Goal: Information Seeking & Learning: Find specific fact

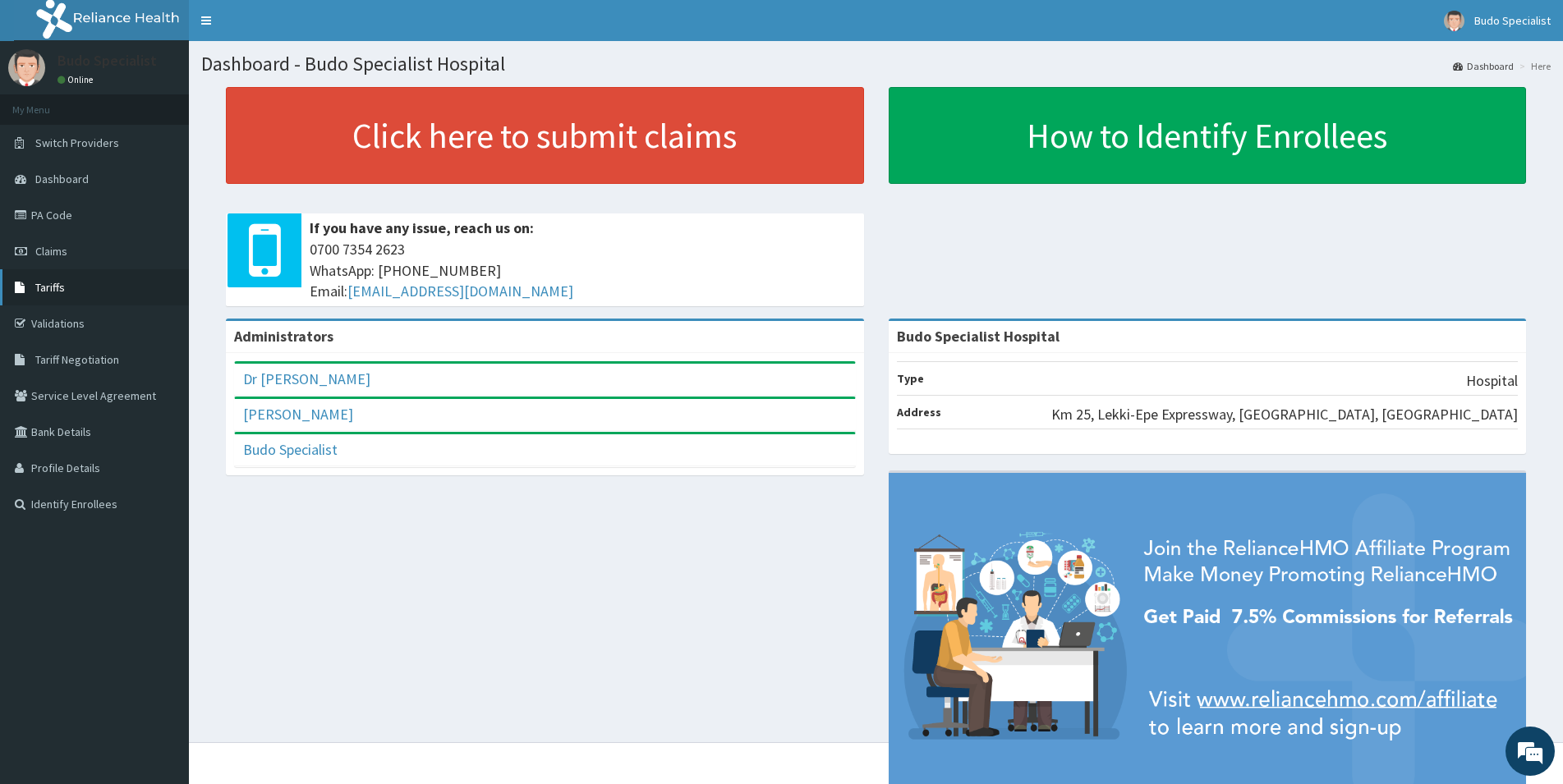
click at [53, 289] on span "Tariffs" at bounding box center [50, 287] width 29 height 15
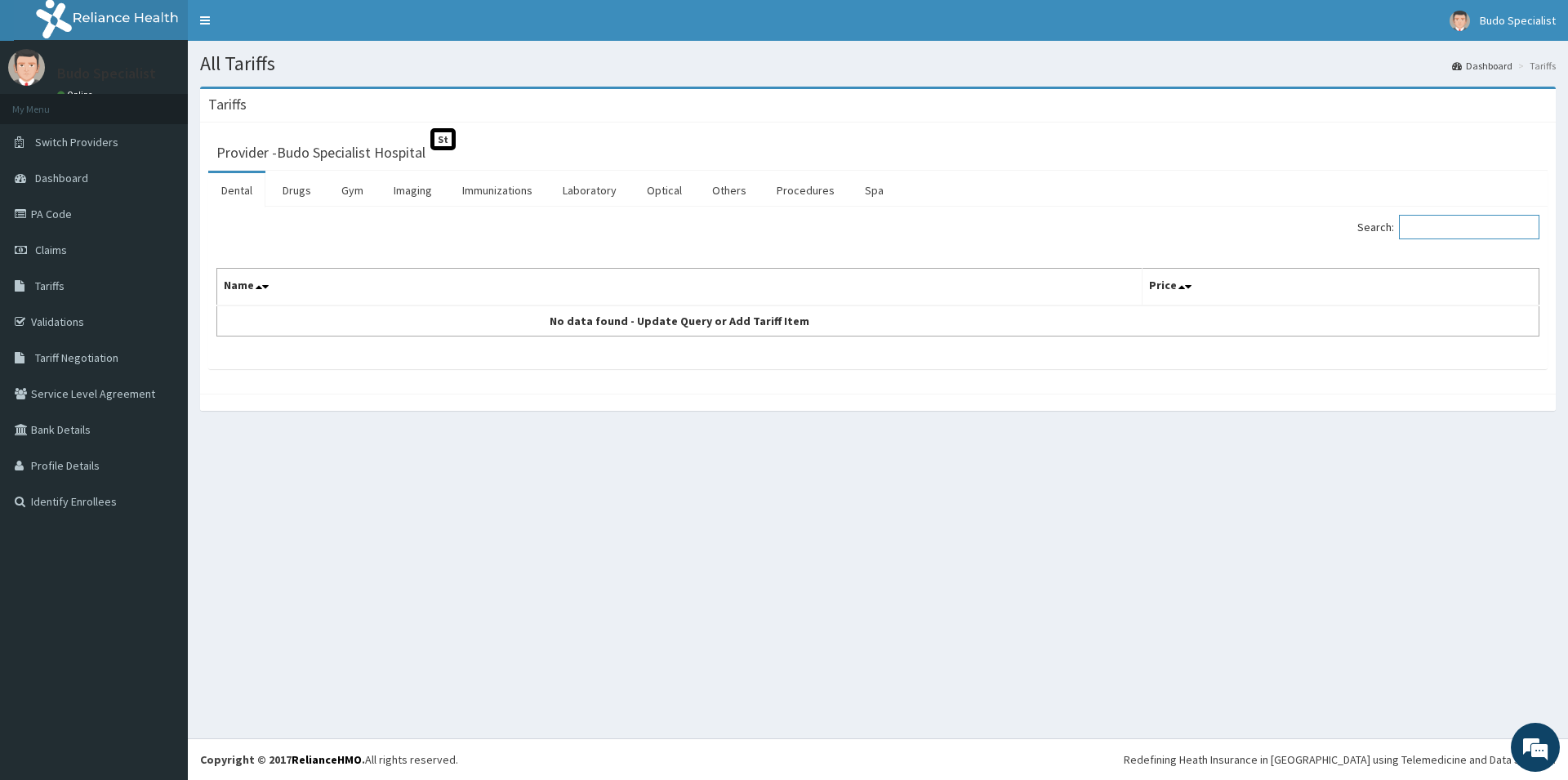
click at [1474, 225] on input "Search:" at bounding box center [1470, 226] width 140 height 24
click at [494, 192] on link "Immunizations" at bounding box center [497, 190] width 97 height 34
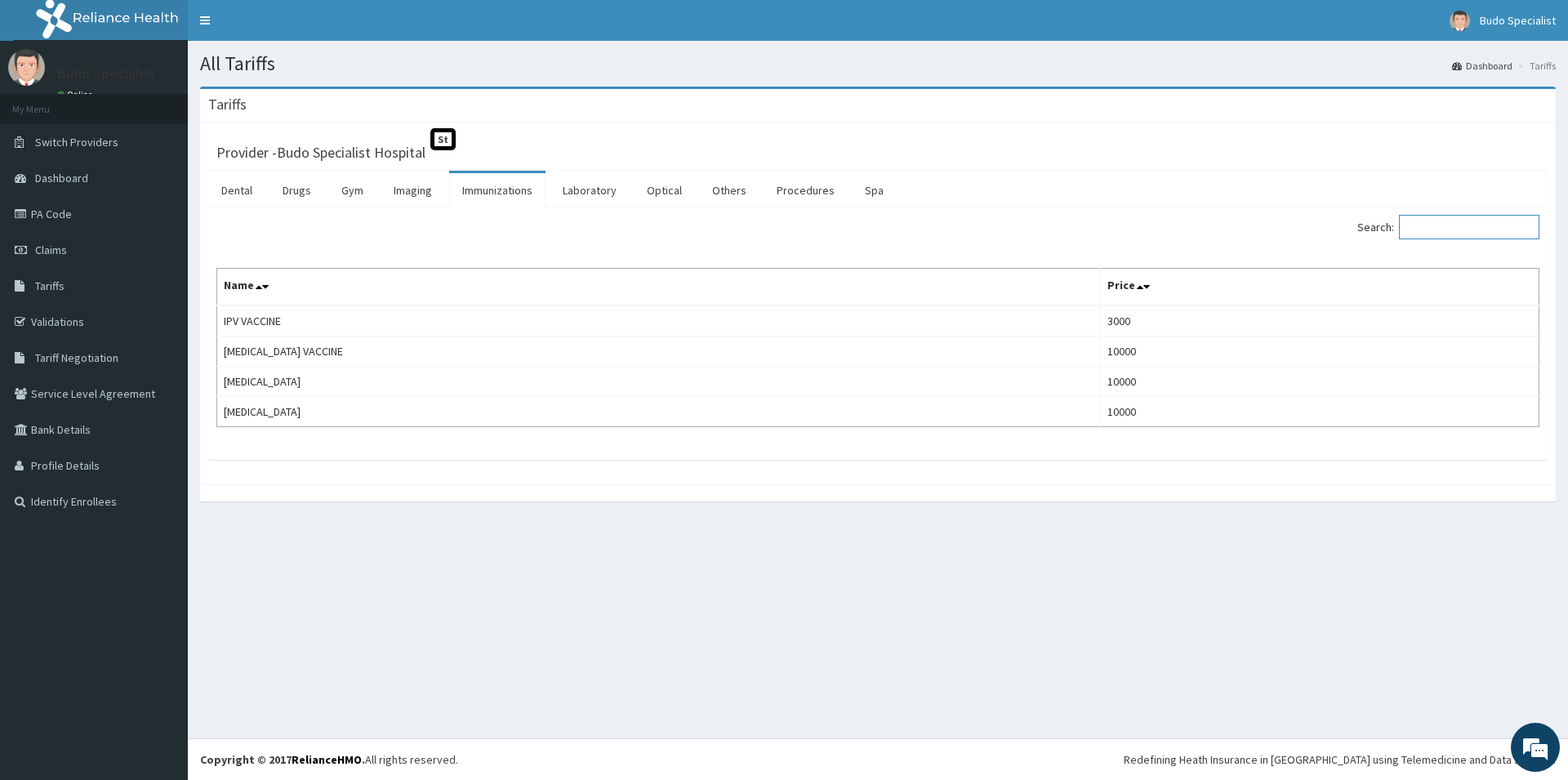
click at [1465, 228] on input "Search:" at bounding box center [1470, 226] width 140 height 24
type input "r"
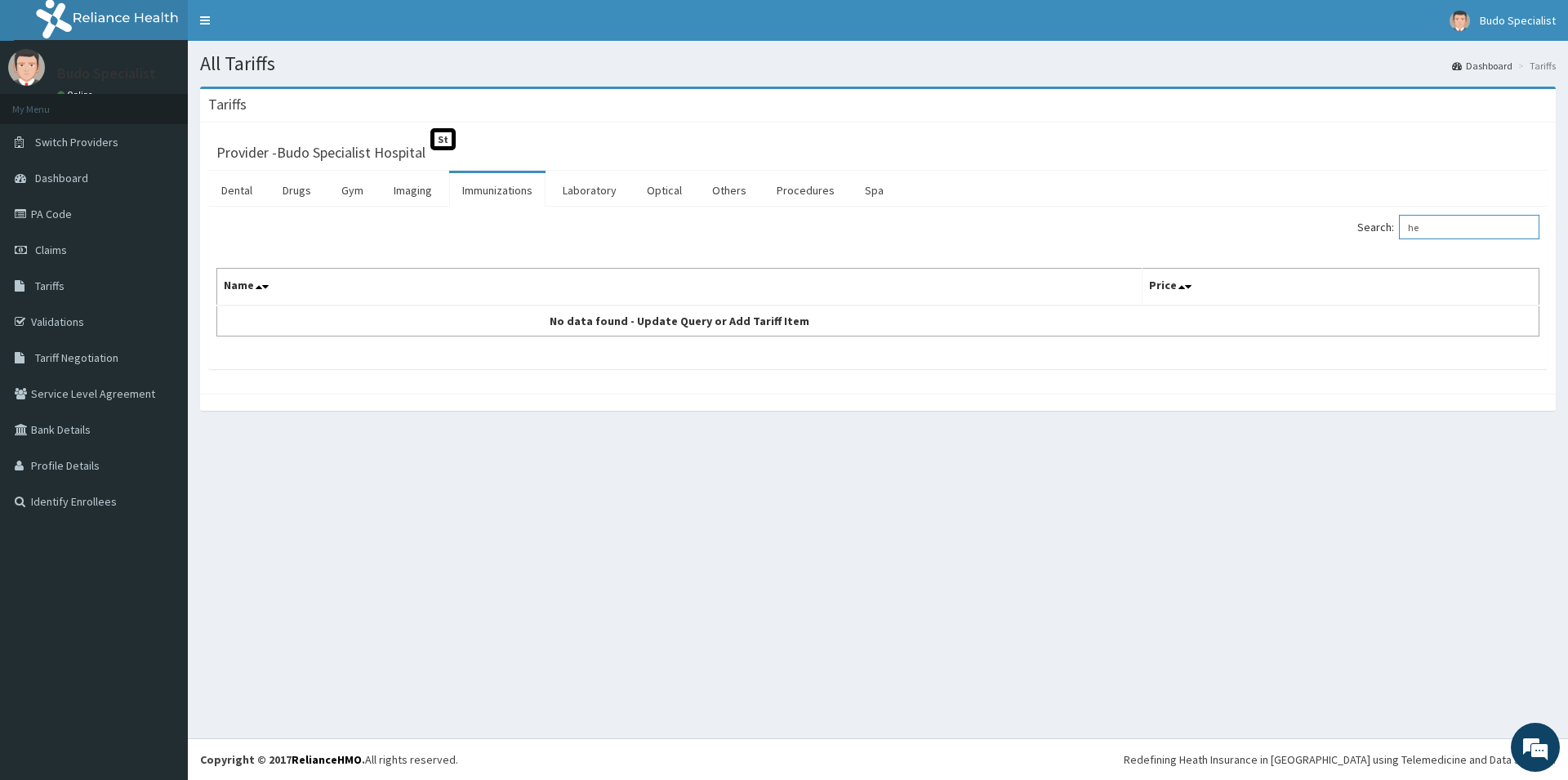
type input "h"
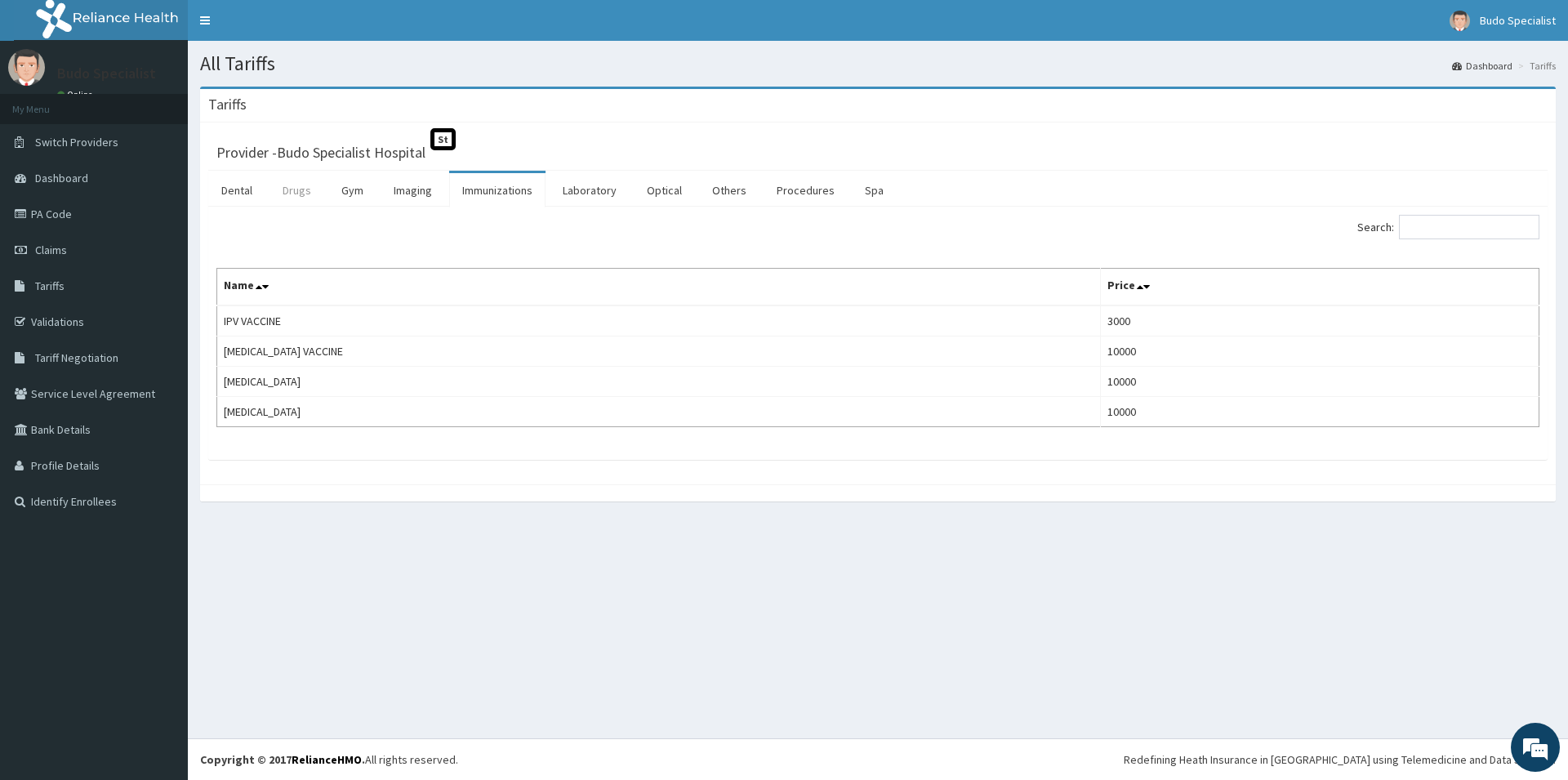
click at [296, 189] on link "Drugs" at bounding box center [296, 190] width 55 height 34
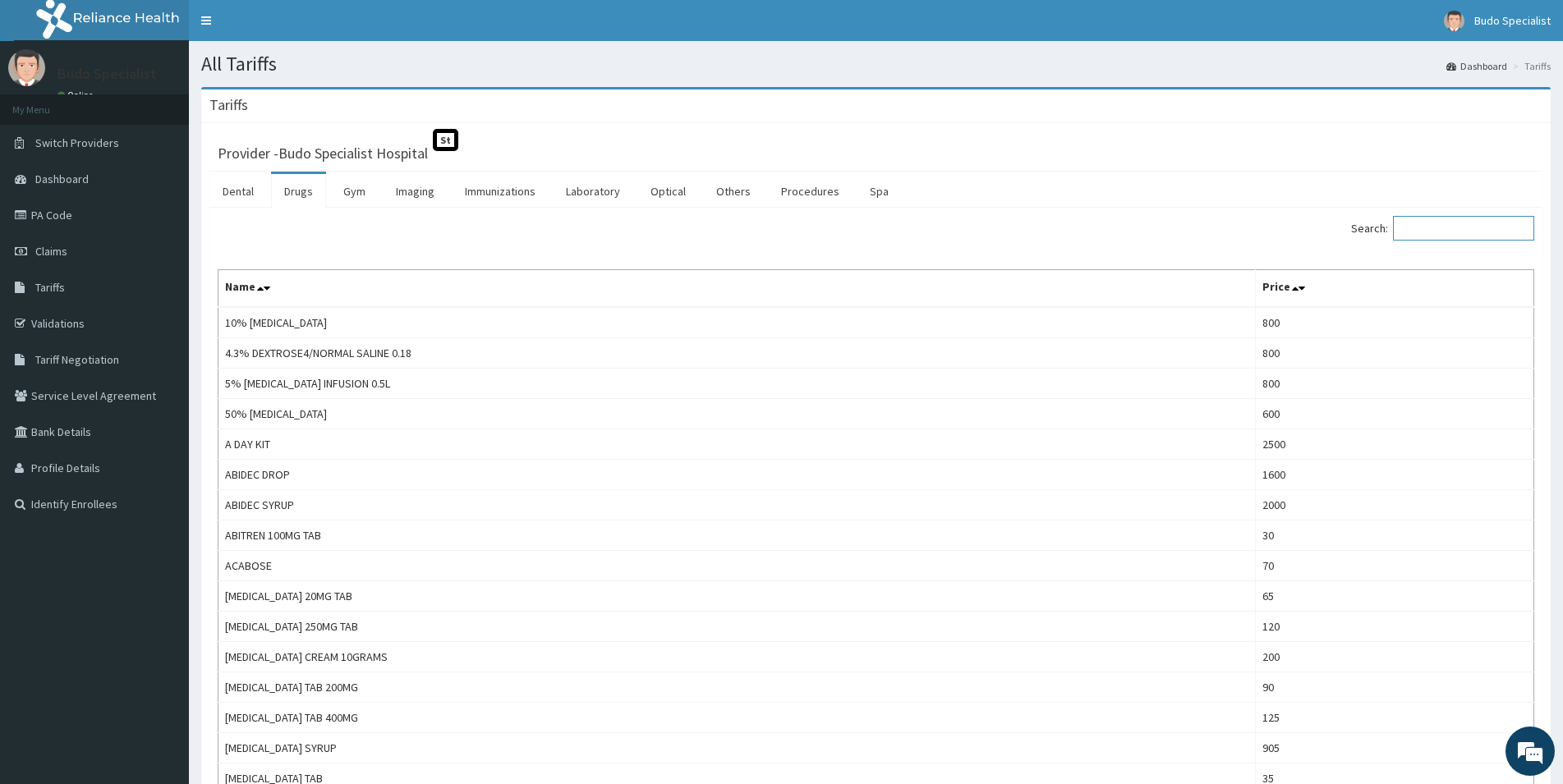
click at [1473, 229] on input "Search:" at bounding box center [1463, 227] width 141 height 24
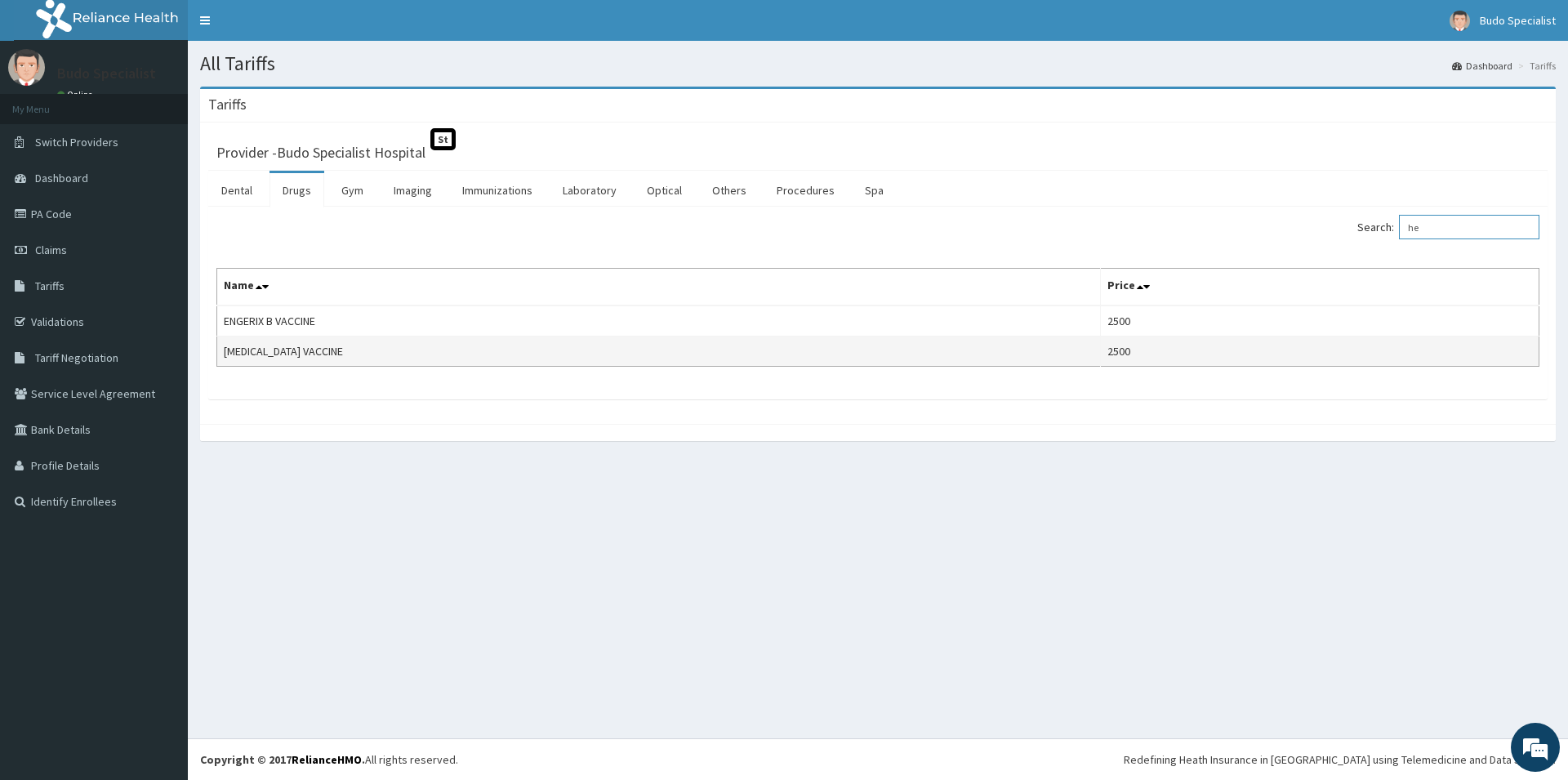
type input "h"
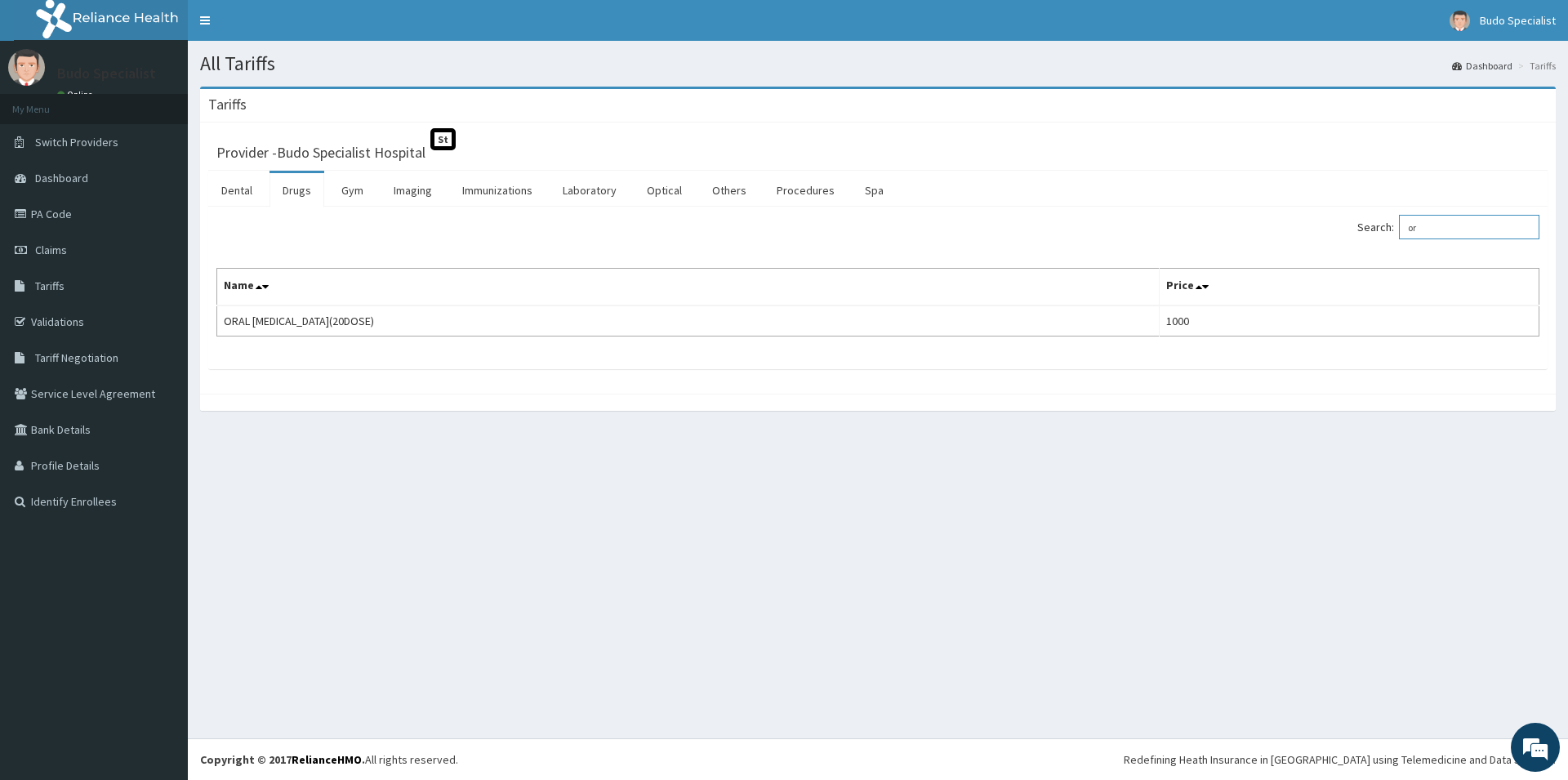
type input "o"
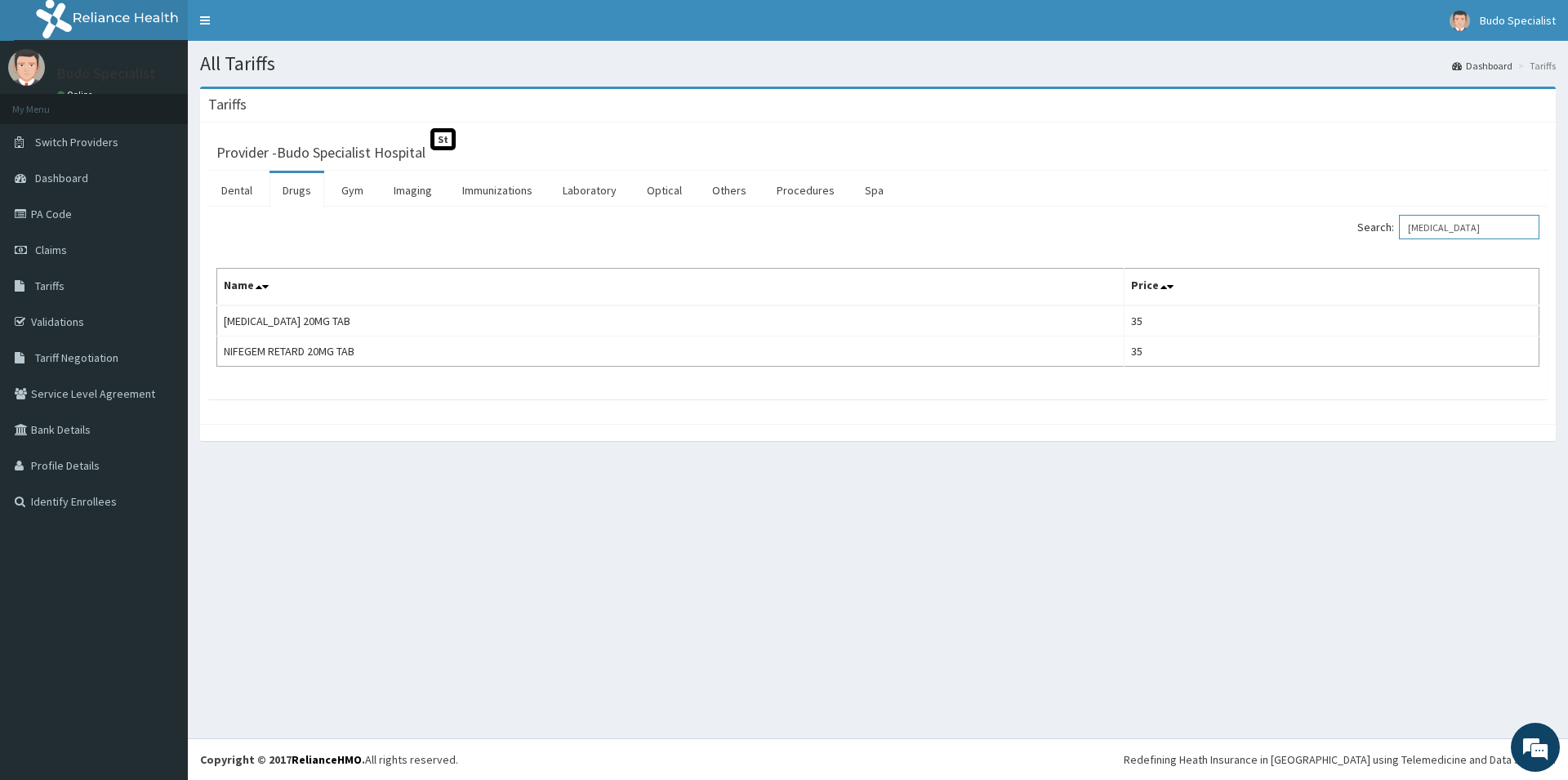
type input "nifedipine"
click at [787, 186] on link "Procedures" at bounding box center [805, 190] width 84 height 34
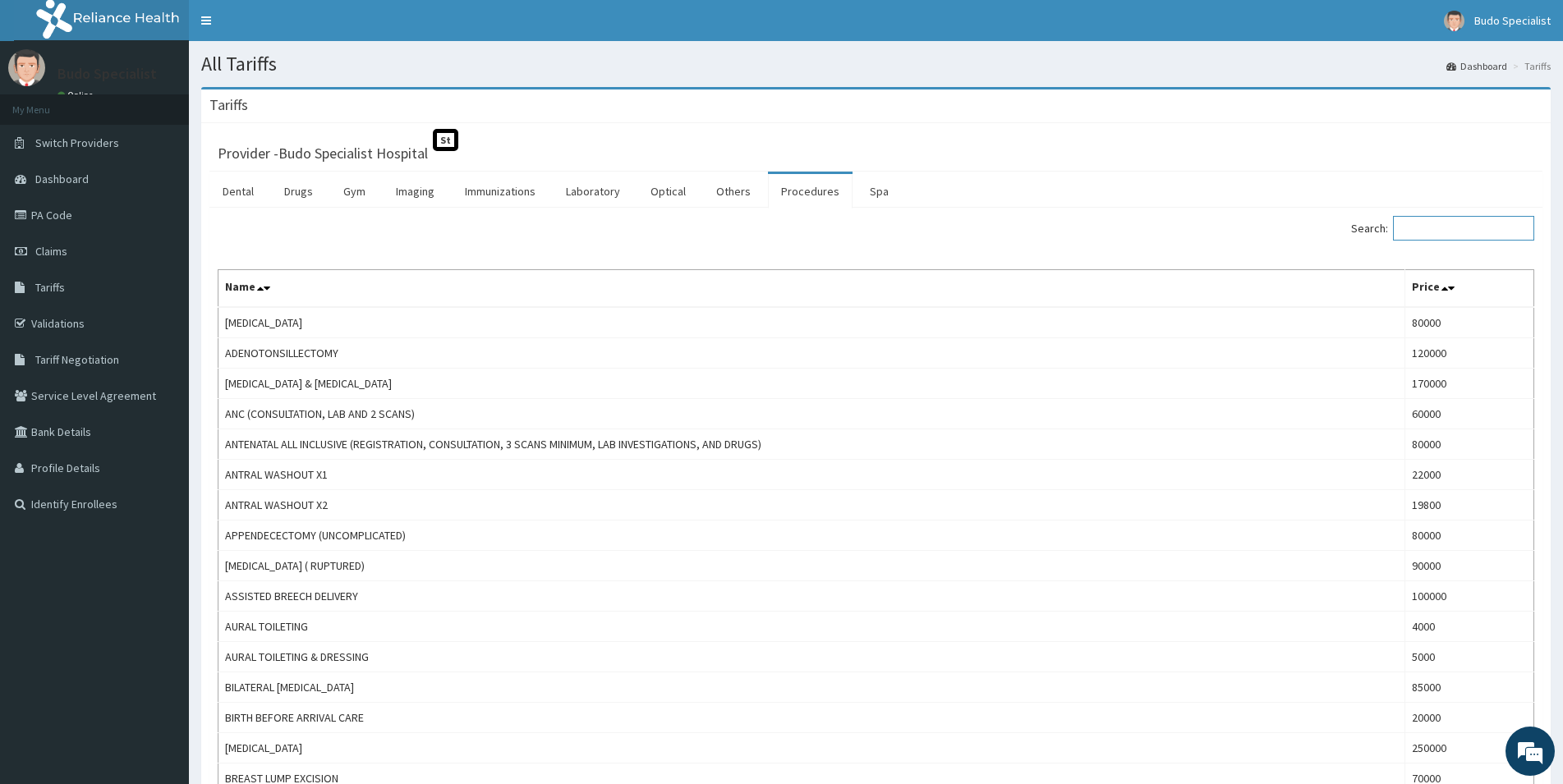
click at [1461, 228] on input "Search:" at bounding box center [1463, 227] width 141 height 24
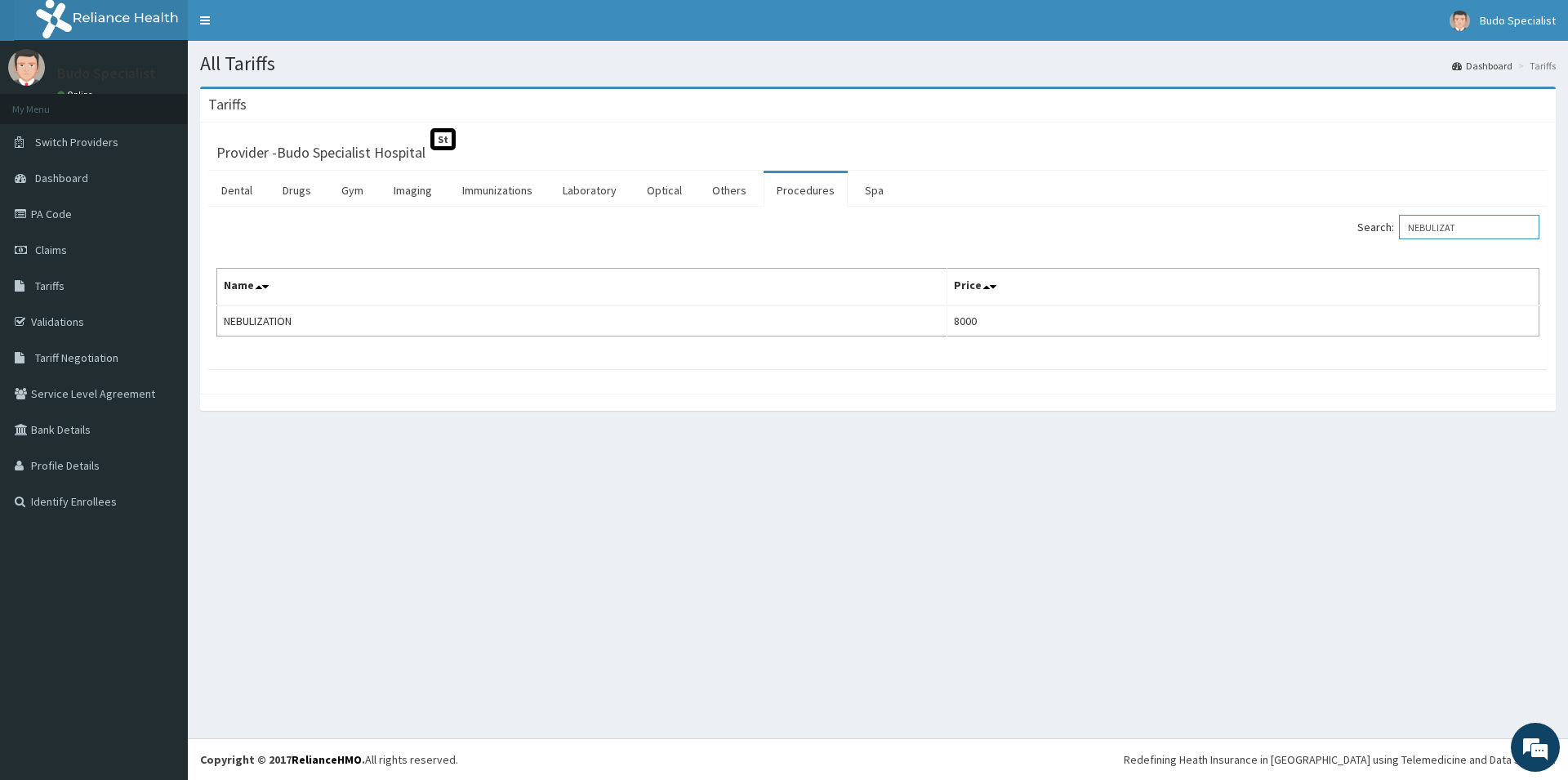
type input "NEBULIZAT"
click at [1479, 225] on input "NEBULIZAT" at bounding box center [1470, 226] width 140 height 24
click at [62, 359] on span "Tariff Negotiation" at bounding box center [76, 357] width 83 height 15
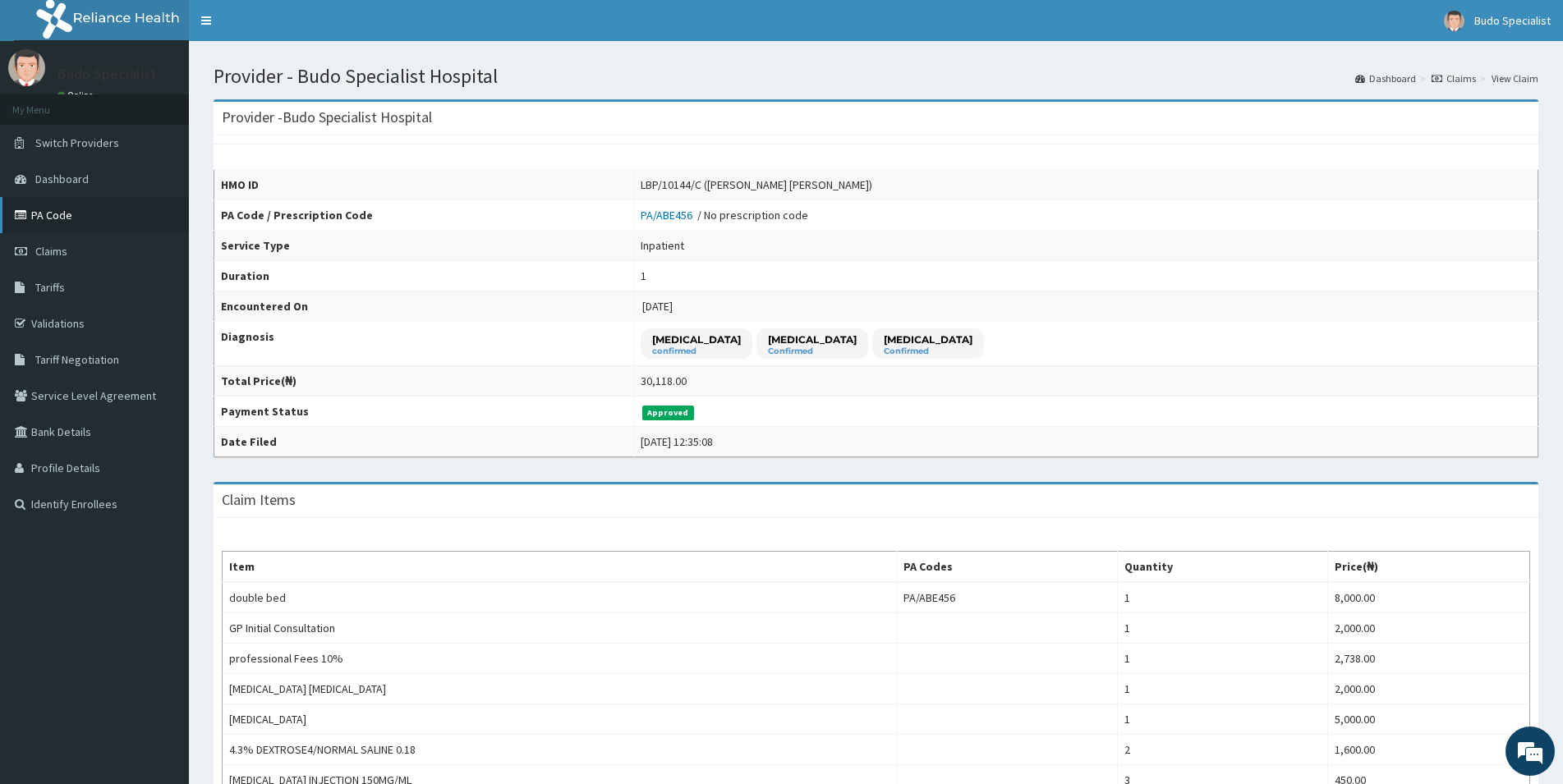
click at [50, 214] on link "PA Code" at bounding box center [94, 215] width 189 height 36
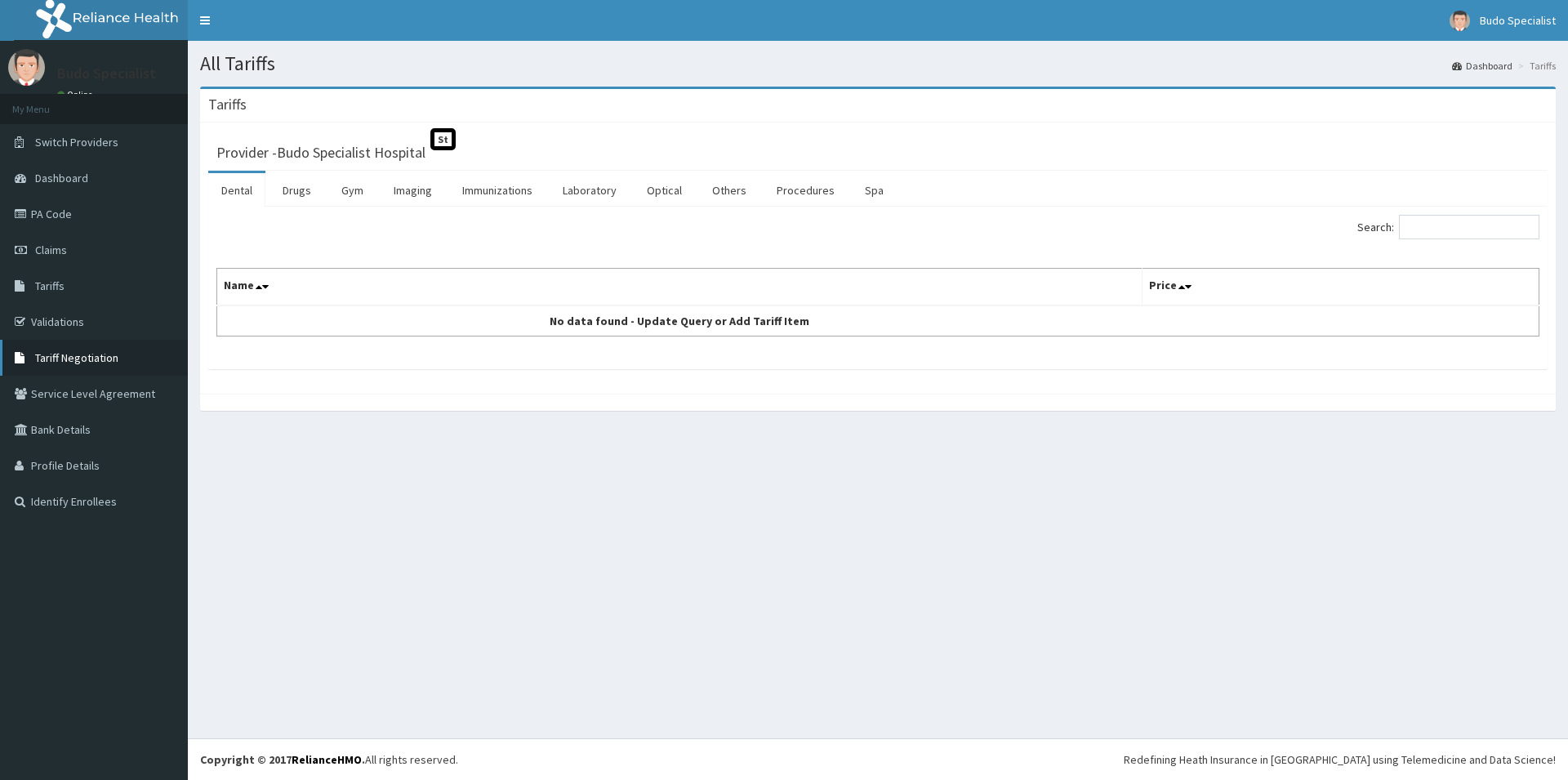
click at [62, 357] on span "Tariff Negotiation" at bounding box center [76, 357] width 83 height 15
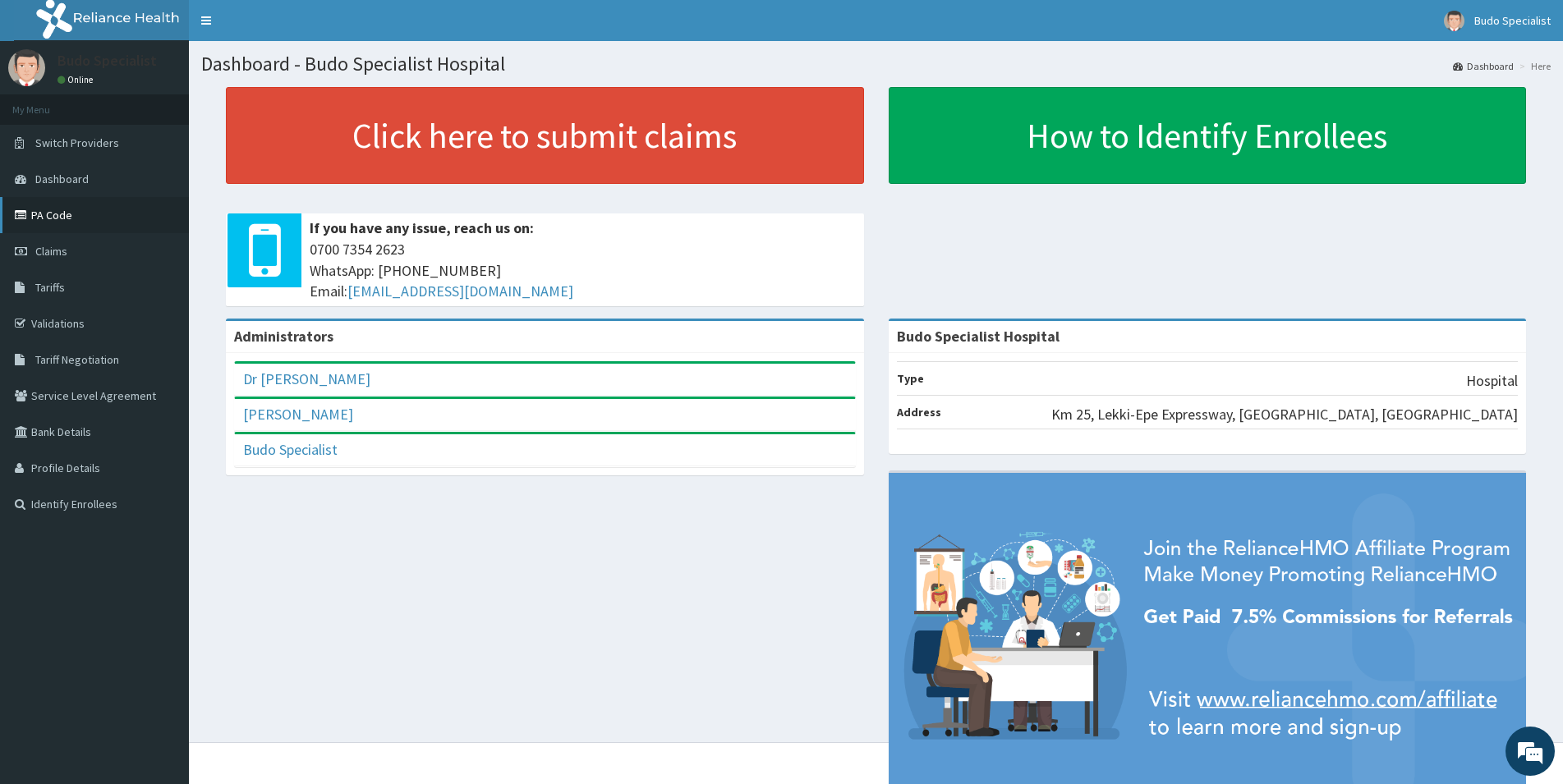
click at [43, 215] on link "PA Code" at bounding box center [94, 215] width 189 height 36
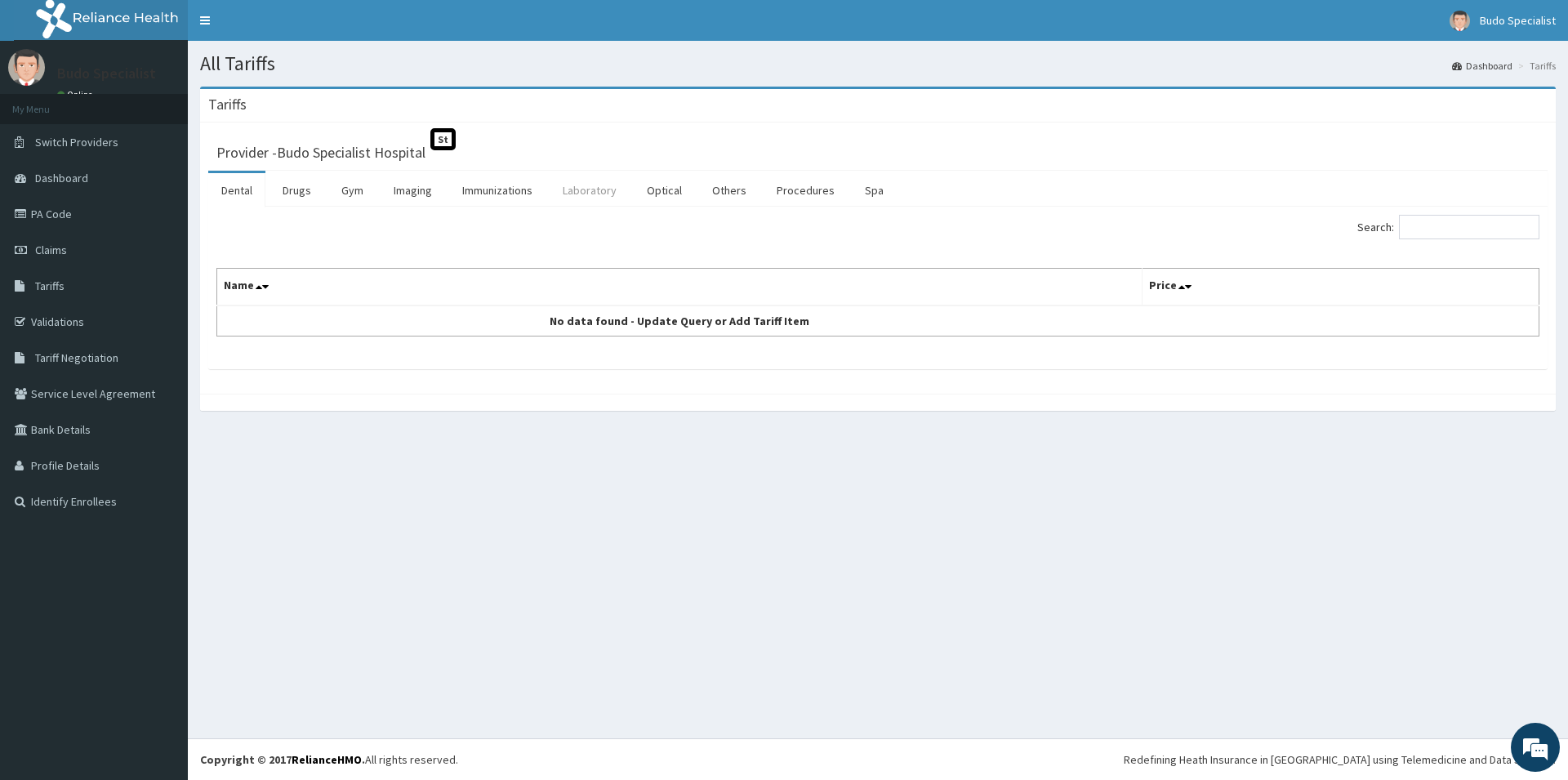
click at [588, 188] on link "Laboratory" at bounding box center [590, 190] width 80 height 34
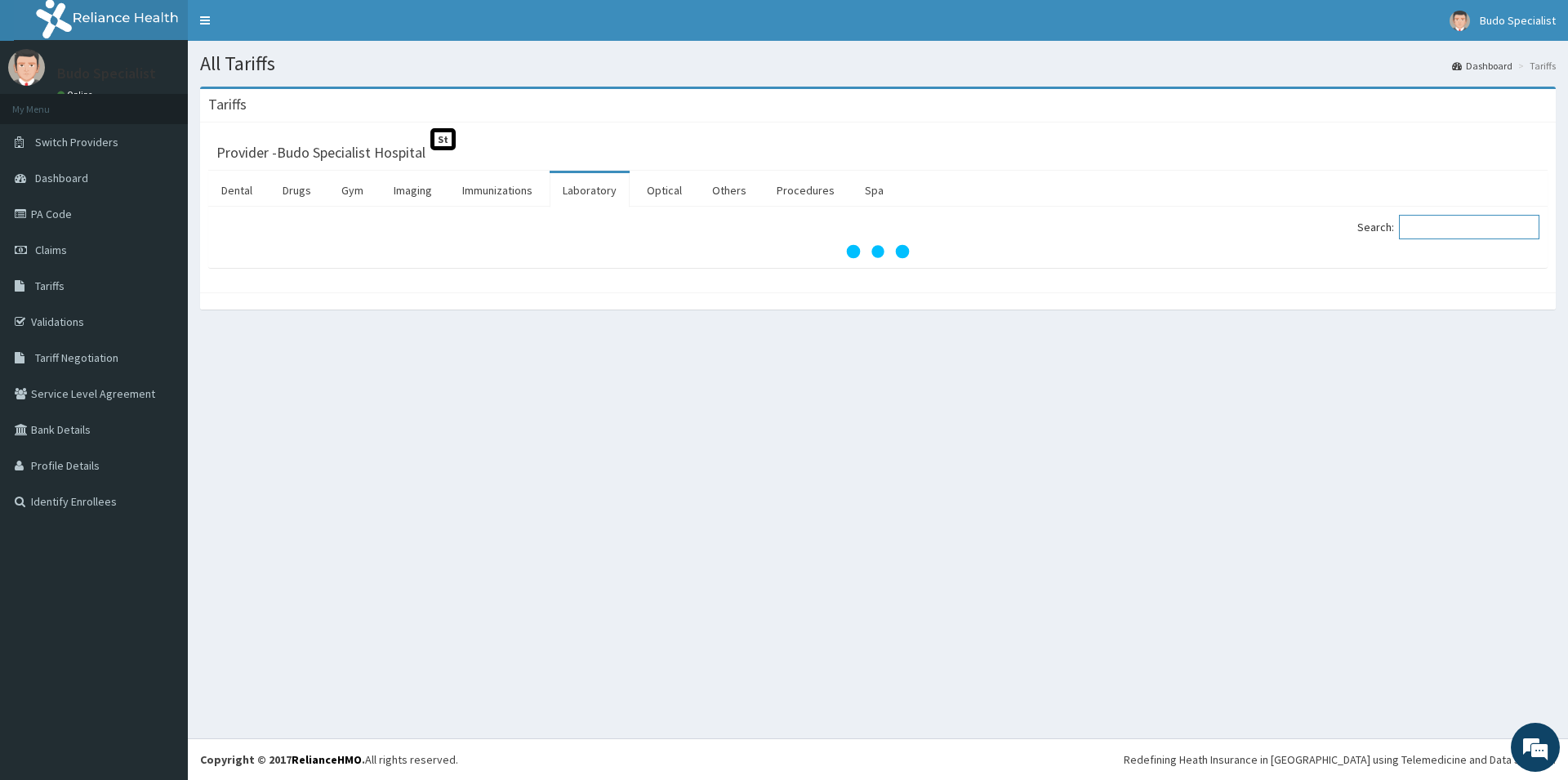
click at [1450, 225] on input "Search:" at bounding box center [1470, 226] width 140 height 24
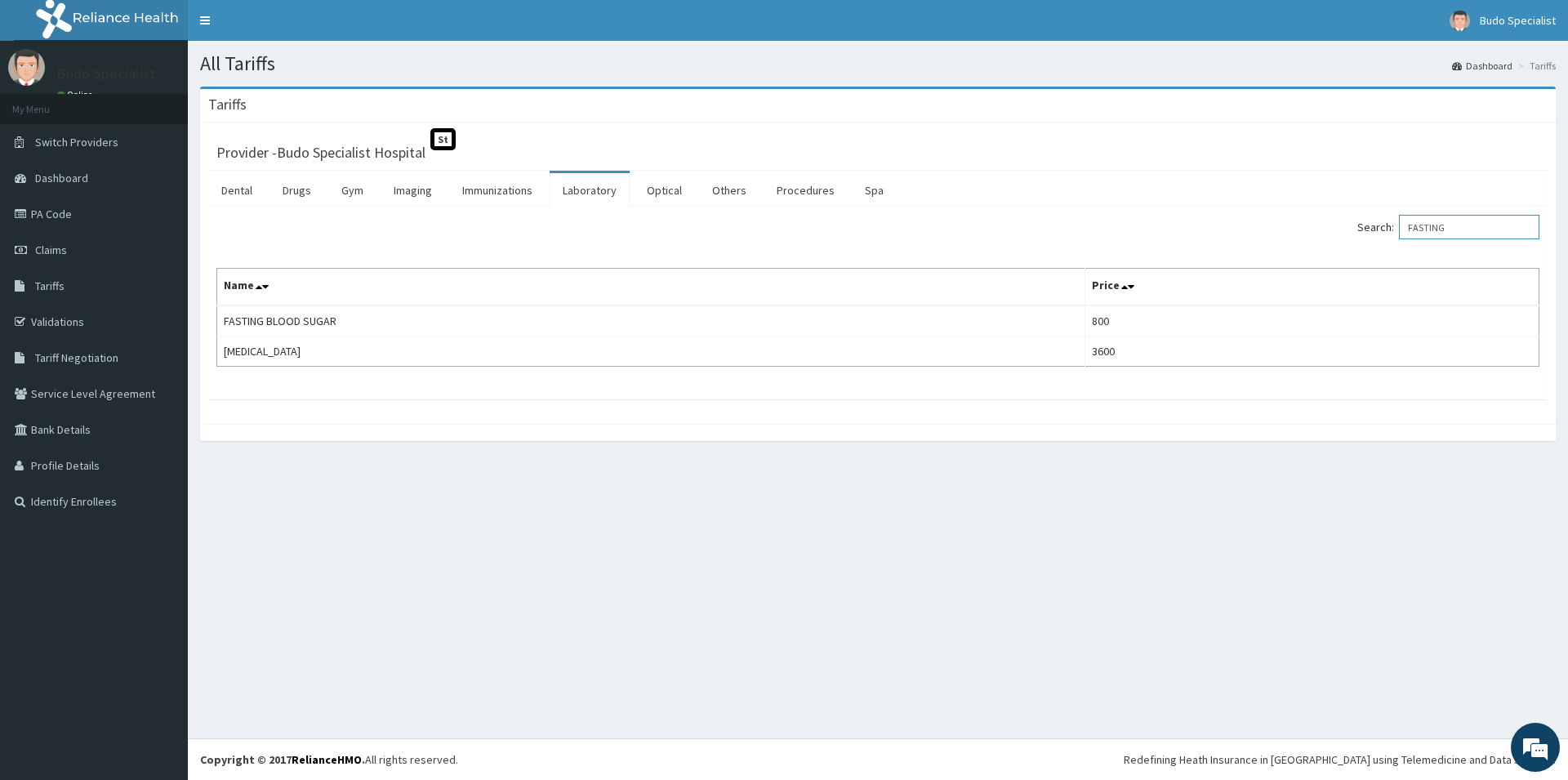
type input "FASTING"
